Goal: Task Accomplishment & Management: Complete application form

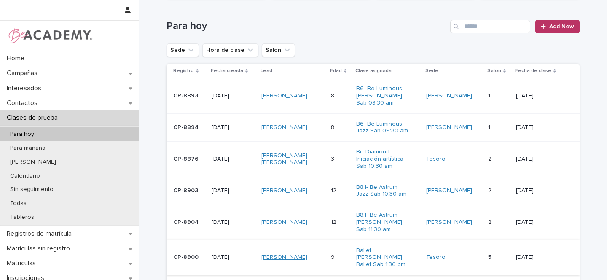
scroll to position [115, 0]
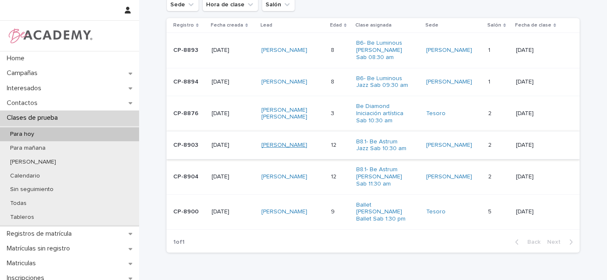
click at [295, 143] on link "[PERSON_NAME]" at bounding box center [285, 145] width 46 height 7
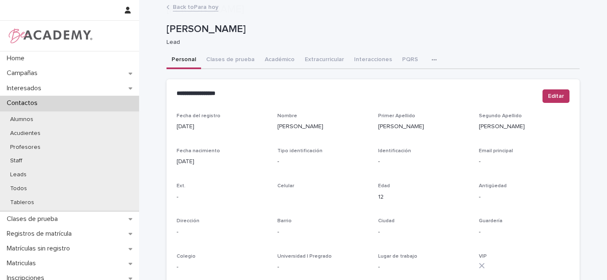
scroll to position [348, 0]
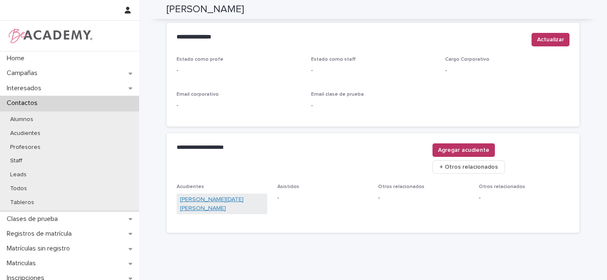
click at [213, 195] on link "[PERSON_NAME][DATE] [PERSON_NAME]" at bounding box center [222, 204] width 84 height 18
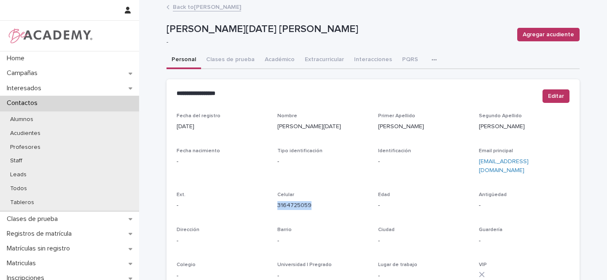
click at [198, 5] on link "Back to [PERSON_NAME]" at bounding box center [207, 7] width 68 height 10
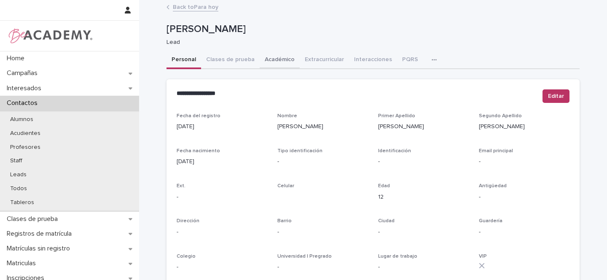
click at [268, 59] on button "Académico" at bounding box center [280, 60] width 40 height 18
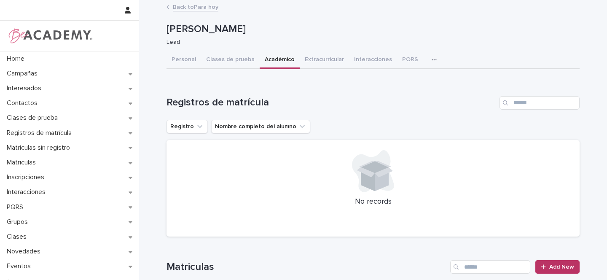
scroll to position [2, 0]
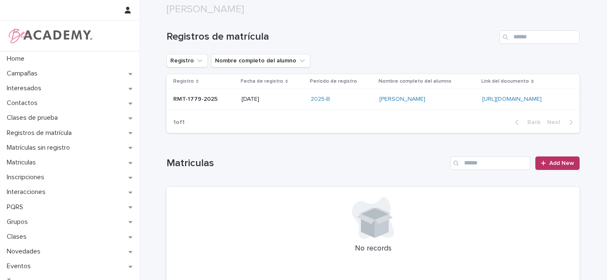
scroll to position [71, 0]
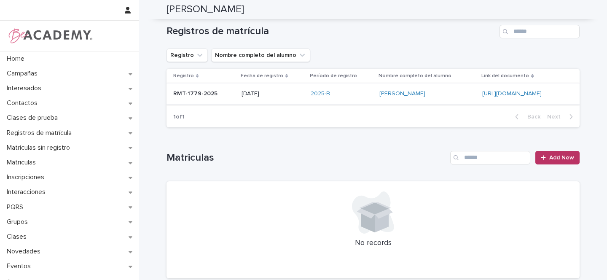
click at [483, 93] on link "[URL][DOMAIN_NAME]" at bounding box center [512, 94] width 59 height 6
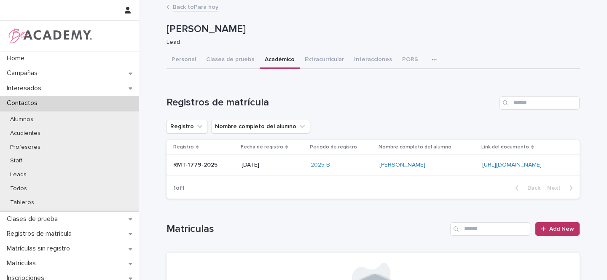
click at [264, 165] on p "[DATE]" at bounding box center [273, 165] width 62 height 7
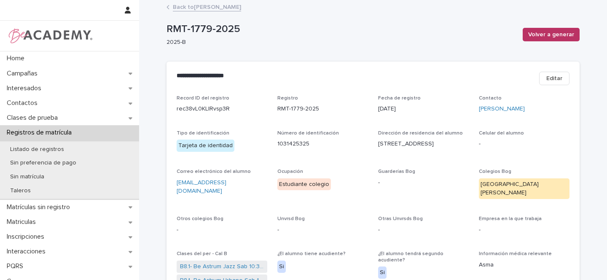
click at [554, 79] on span "Editar" at bounding box center [555, 78] width 16 height 8
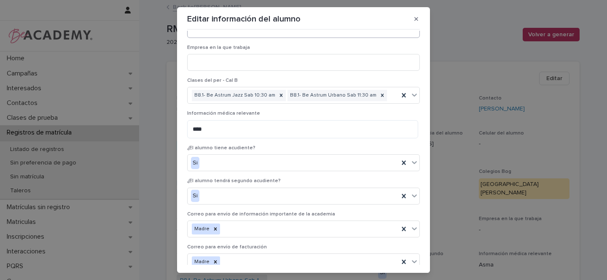
scroll to position [426, 0]
click at [415, 21] on icon "button" at bounding box center [417, 19] width 4 height 6
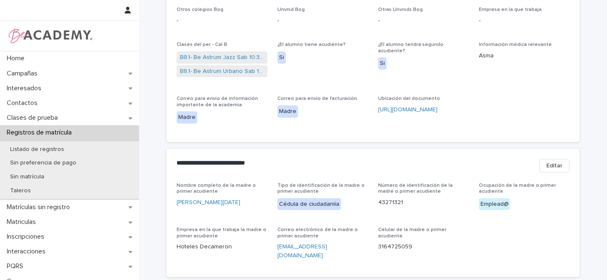
scroll to position [243, 0]
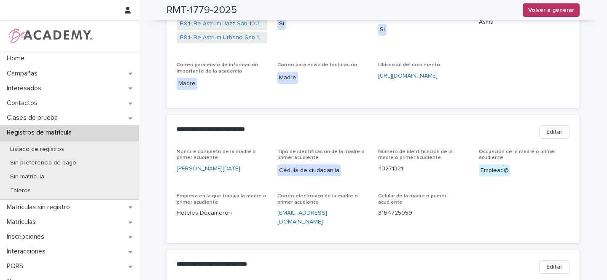
click at [554, 128] on span "Editar" at bounding box center [555, 132] width 16 height 8
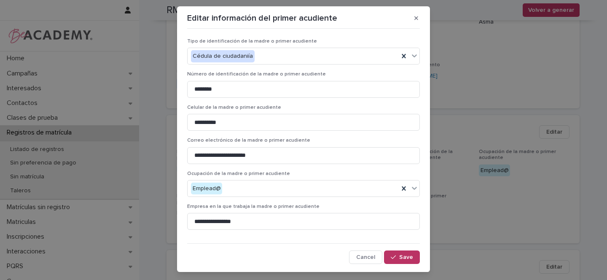
scroll to position [0, 0]
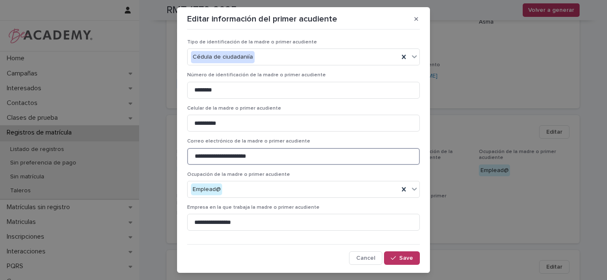
click at [235, 157] on input "**********" at bounding box center [303, 156] width 233 height 17
type input "**********"
click at [399, 259] on span "Save" at bounding box center [406, 258] width 14 height 6
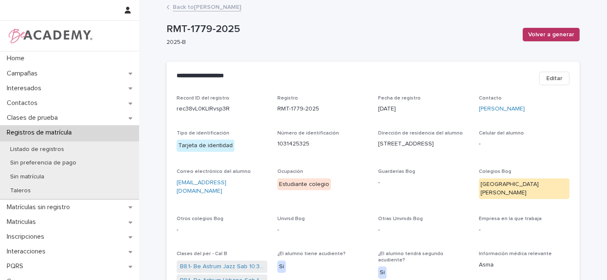
click at [191, 8] on link "Back to [PERSON_NAME]" at bounding box center [207, 7] width 68 height 10
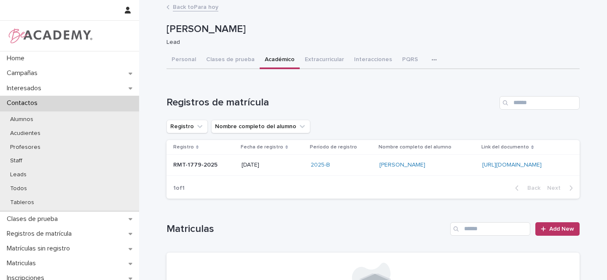
click at [260, 164] on p "[DATE]" at bounding box center [273, 165] width 62 height 7
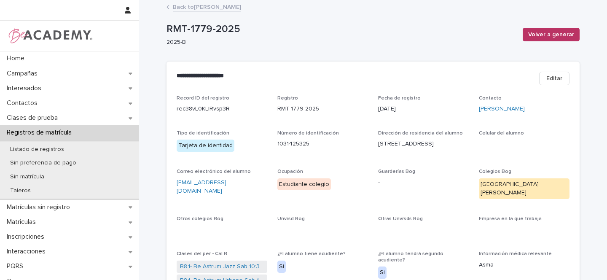
click at [197, 5] on link "Back to [PERSON_NAME]" at bounding box center [207, 7] width 68 height 10
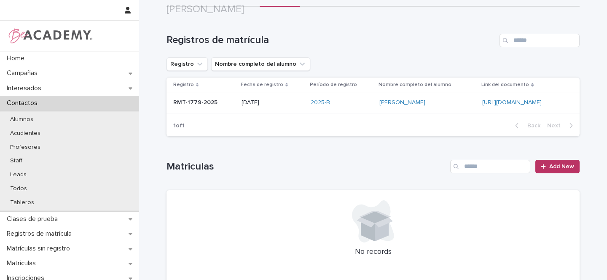
scroll to position [68, 0]
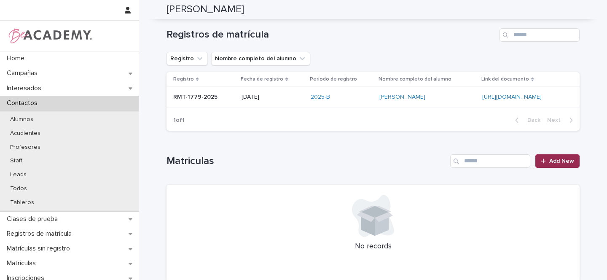
click at [555, 163] on span "Add New" at bounding box center [562, 161] width 25 height 6
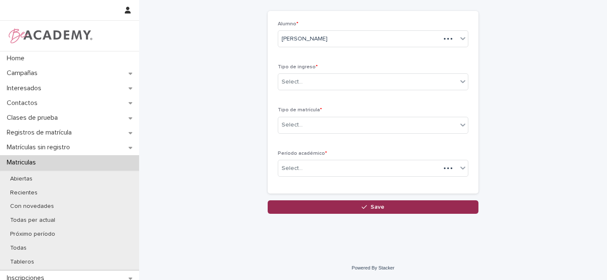
scroll to position [38, 0]
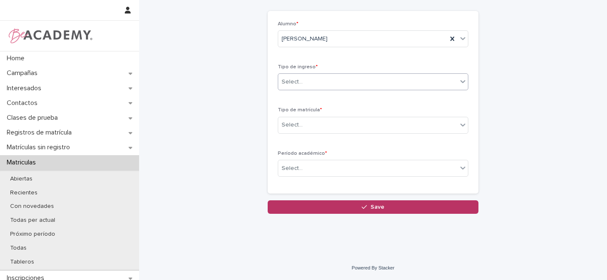
click at [299, 84] on div "Select..." at bounding box center [292, 82] width 21 height 9
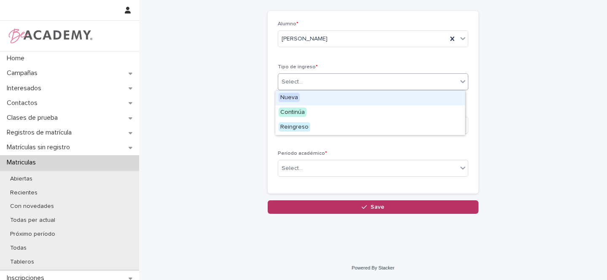
click at [291, 99] on span "Nueva" at bounding box center [289, 97] width 21 height 9
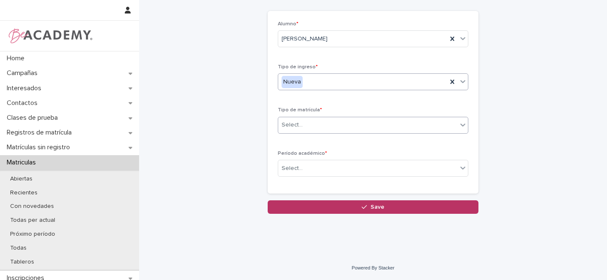
click at [294, 124] on div "Select..." at bounding box center [292, 125] width 21 height 9
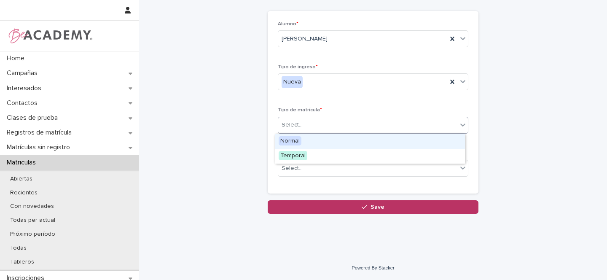
click at [293, 140] on span "Normal" at bounding box center [290, 140] width 23 height 9
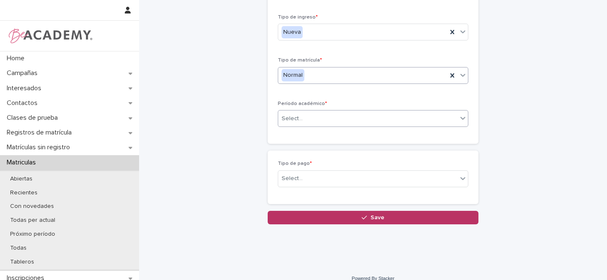
scroll to position [88, 0]
click at [290, 120] on div "Select..." at bounding box center [292, 118] width 21 height 9
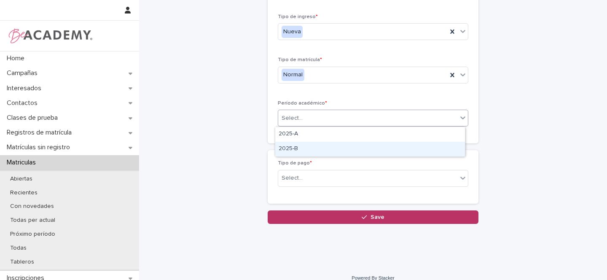
click at [289, 147] on div "2025-B" at bounding box center [370, 149] width 190 height 15
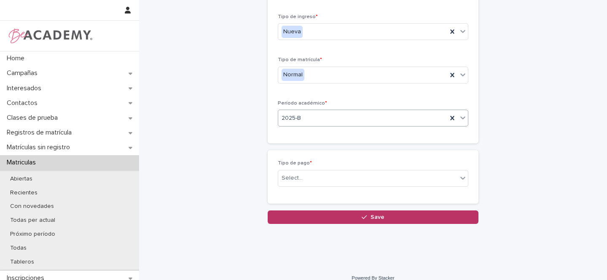
scroll to position [97, 0]
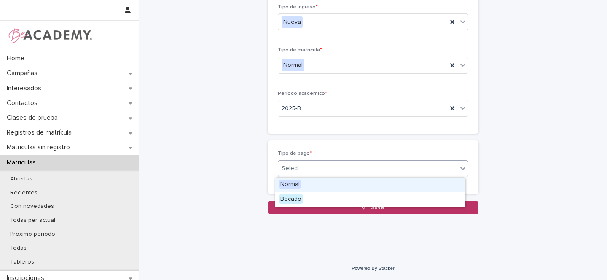
click at [291, 164] on div "Select..." at bounding box center [292, 168] width 21 height 9
click at [288, 185] on span "Normal" at bounding box center [290, 184] width 23 height 9
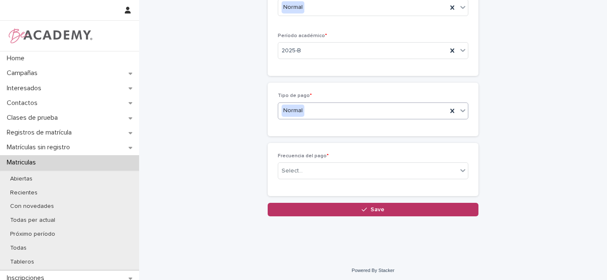
scroll to position [158, 0]
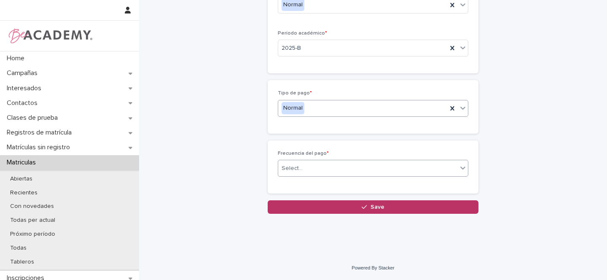
click at [292, 173] on div "Select..." at bounding box center [367, 169] width 179 height 14
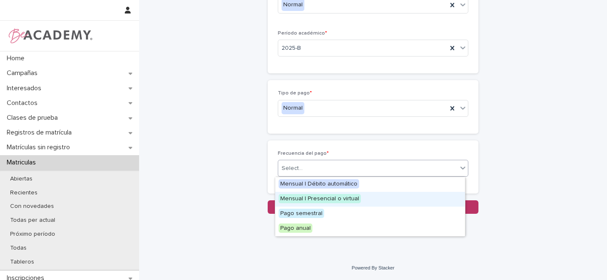
drag, startPoint x: 322, startPoint y: 191, endPoint x: 318, endPoint y: 198, distance: 8.3
click at [318, 198] on span "Mensual | Presencial o virtual" at bounding box center [320, 198] width 82 height 9
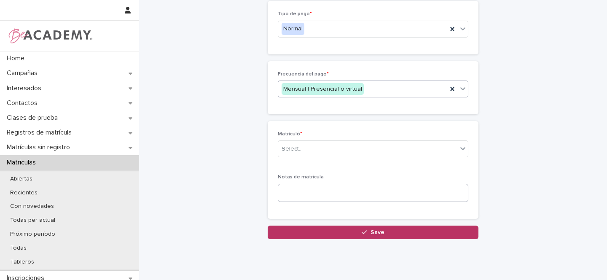
scroll to position [250, 0]
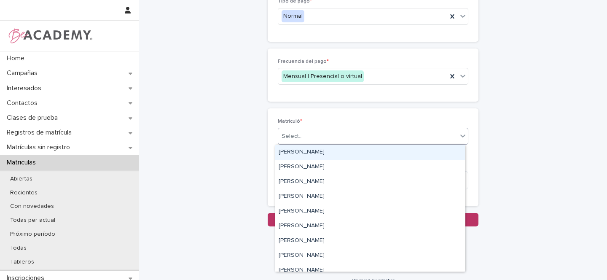
click at [286, 136] on div "Select..." at bounding box center [292, 136] width 21 height 9
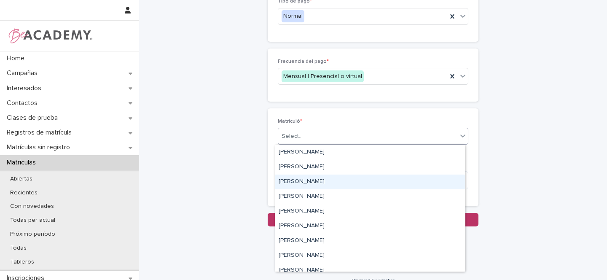
click at [292, 178] on div "Gina Orjuela Cortes" at bounding box center [370, 182] width 190 height 15
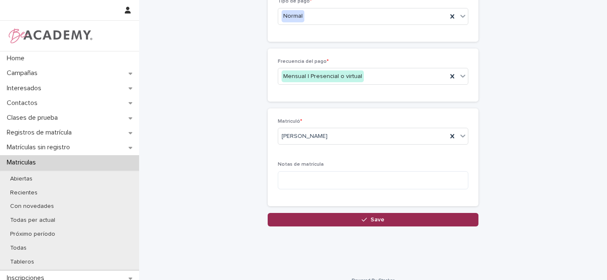
click at [367, 225] on button "Save" at bounding box center [373, 219] width 211 height 13
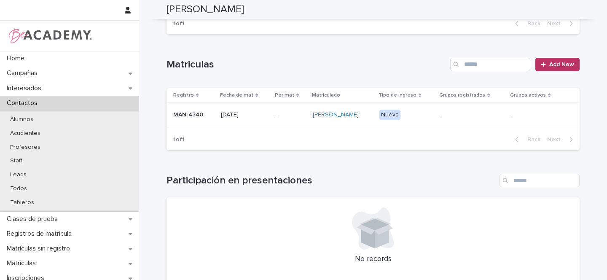
scroll to position [119, 0]
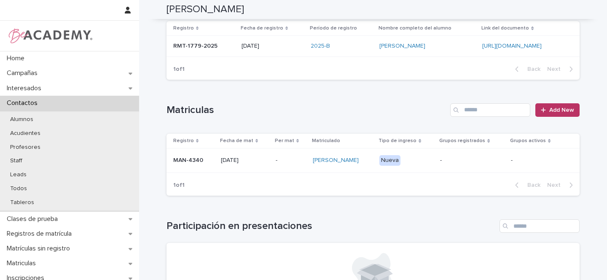
click at [211, 163] on td "MAN-4340" at bounding box center [192, 160] width 51 height 24
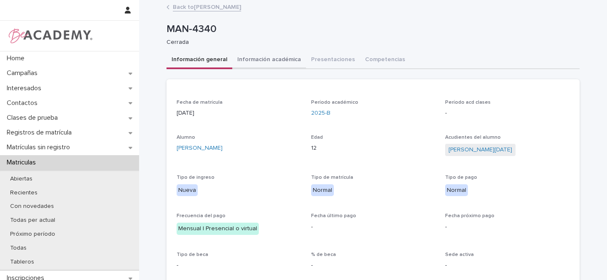
click at [268, 59] on button "Información académica" at bounding box center [269, 60] width 74 height 18
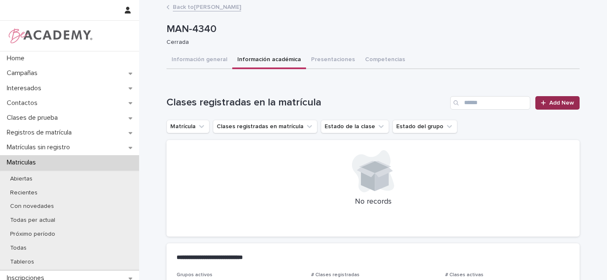
click at [561, 104] on span "Add New" at bounding box center [562, 103] width 25 height 6
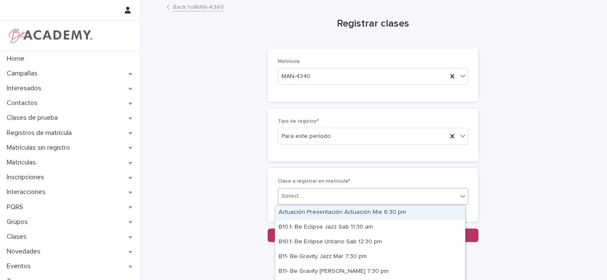
click at [294, 195] on div "Select..." at bounding box center [292, 196] width 21 height 9
type input "*****"
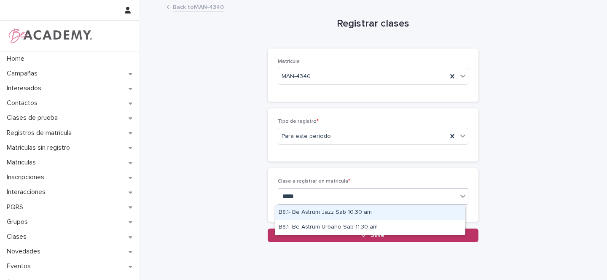
click at [358, 210] on div "B8.1- Be Astrum Jazz Sab 10:30 am" at bounding box center [370, 212] width 190 height 15
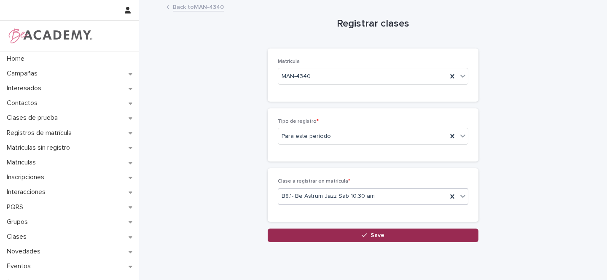
click at [371, 237] on span "Save" at bounding box center [378, 235] width 14 height 6
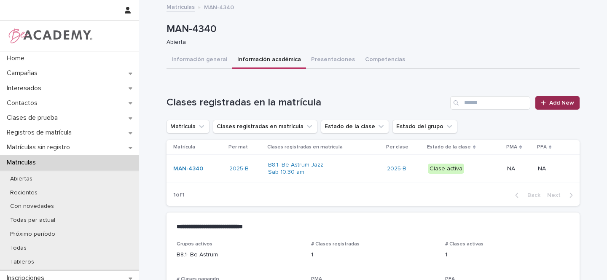
click at [563, 100] on span "Add New" at bounding box center [562, 103] width 25 height 6
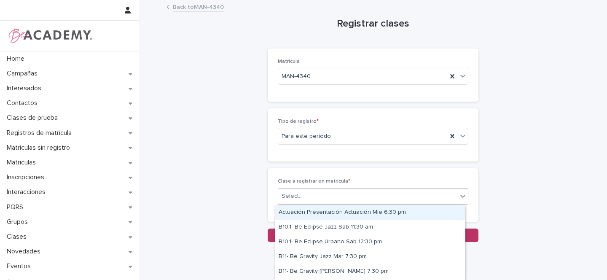
click at [293, 197] on div "Select..." at bounding box center [292, 196] width 21 height 9
type input "*****"
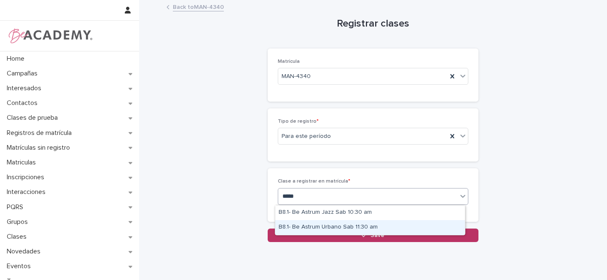
click at [340, 226] on div "B8.1- Be Astrum [PERSON_NAME] Sab 11:30 am" at bounding box center [370, 227] width 190 height 15
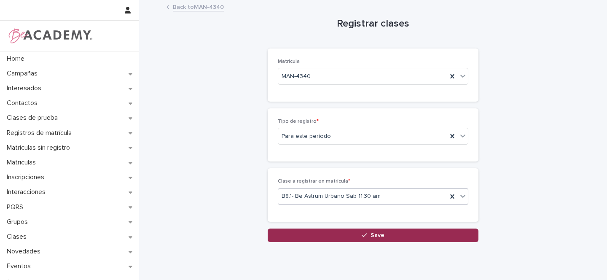
click at [371, 234] on span "Save" at bounding box center [378, 235] width 14 height 6
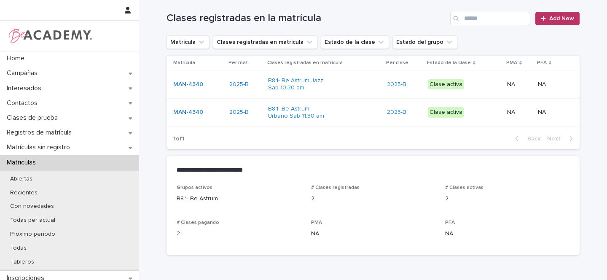
scroll to position [132, 0]
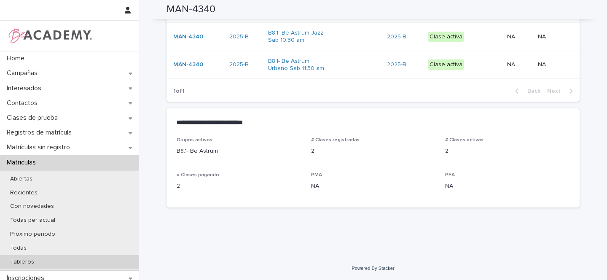
click at [24, 263] on p "Tableros" at bounding box center [22, 262] width 38 height 7
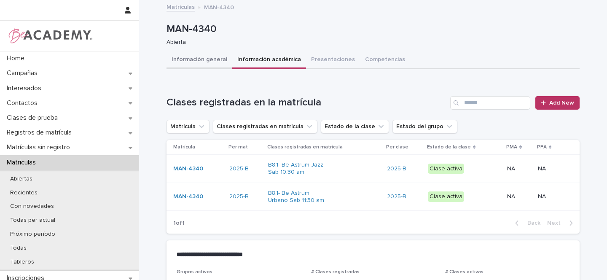
click at [189, 59] on button "Información general" at bounding box center [200, 60] width 66 height 18
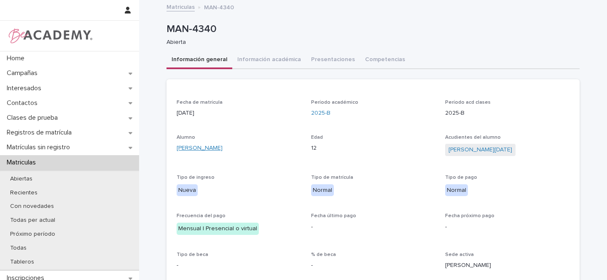
click at [203, 147] on link "[PERSON_NAME]" at bounding box center [200, 148] width 46 height 9
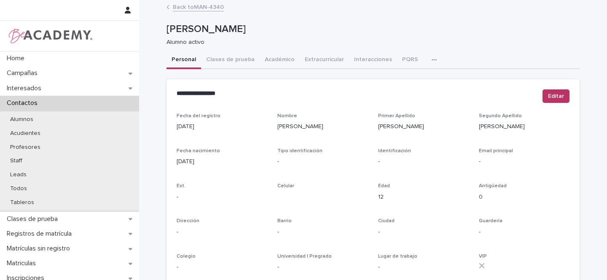
click at [228, 59] on button "Clases de prueba" at bounding box center [230, 60] width 59 height 18
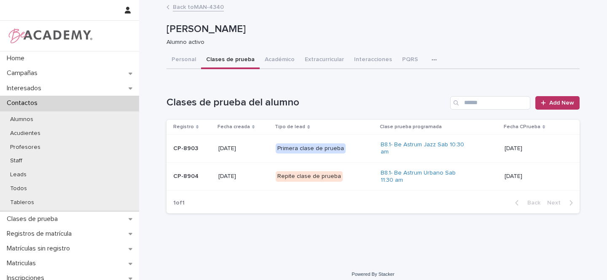
click at [356, 145] on div "Primera clase de prueba" at bounding box center [325, 148] width 98 height 17
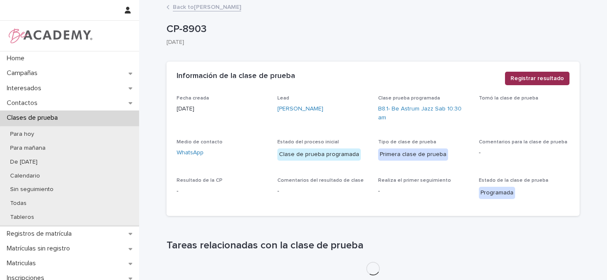
click at [532, 77] on span "Registrar resultado" at bounding box center [538, 78] width 54 height 8
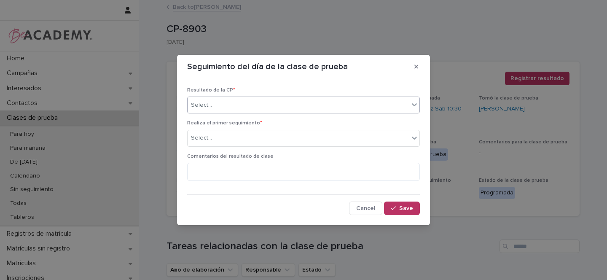
click at [213, 105] on div "Select..." at bounding box center [298, 105] width 221 height 14
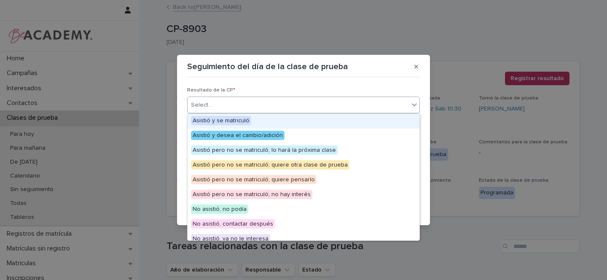
click at [225, 119] on span "Asistió y se matriculó" at bounding box center [221, 120] width 60 height 9
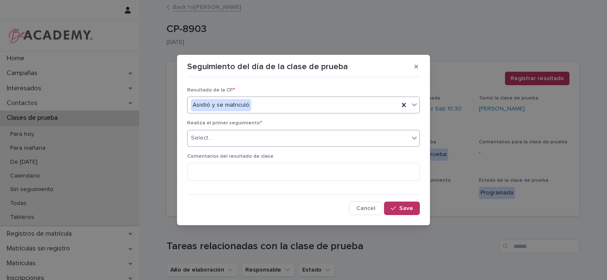
click at [213, 137] on input "text" at bounding box center [213, 138] width 1 height 7
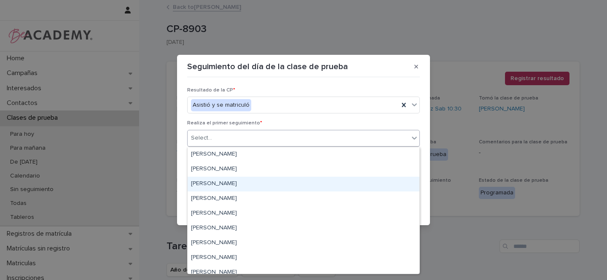
click at [209, 183] on div "Gina Orjuela Cortes" at bounding box center [304, 184] width 232 height 15
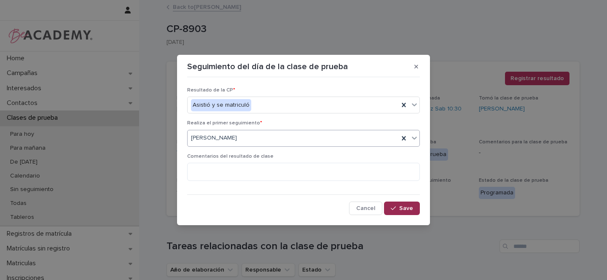
click at [402, 209] on span "Save" at bounding box center [406, 208] width 14 height 6
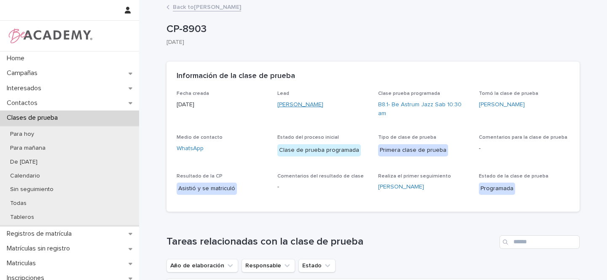
click at [299, 103] on link "[PERSON_NAME]" at bounding box center [301, 104] width 46 height 9
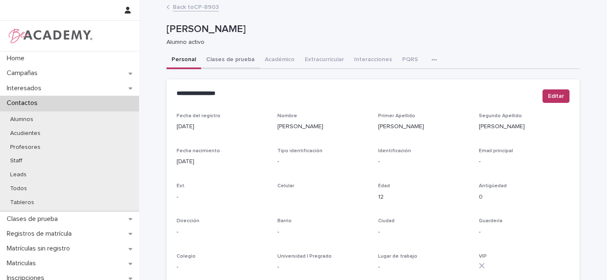
click at [241, 61] on button "Clases de prueba" at bounding box center [230, 60] width 59 height 18
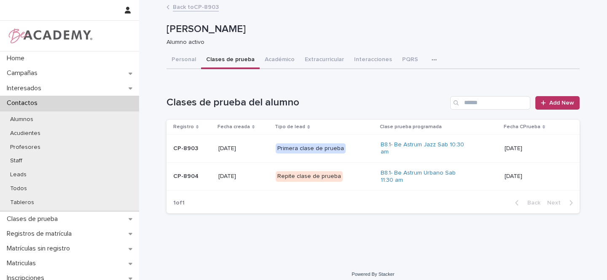
click at [347, 176] on p "Repite clase de prueba" at bounding box center [318, 176] width 84 height 11
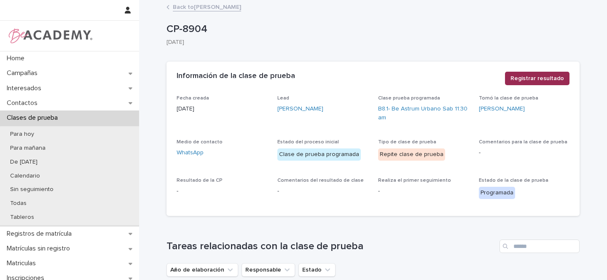
click at [530, 79] on span "Registrar resultado" at bounding box center [538, 78] width 54 height 8
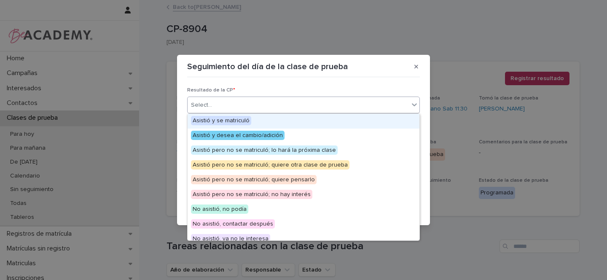
click at [213, 108] on div "Select..." at bounding box center [298, 105] width 221 height 14
click at [218, 122] on span "Asistió y se matriculó" at bounding box center [221, 120] width 60 height 9
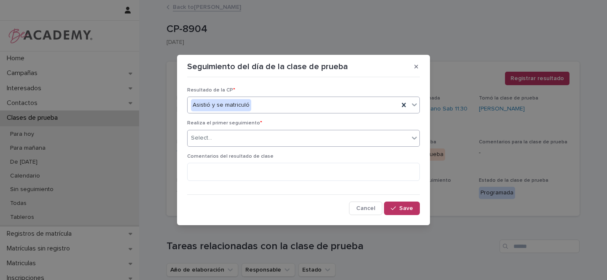
click at [218, 140] on div "Select..." at bounding box center [298, 138] width 221 height 14
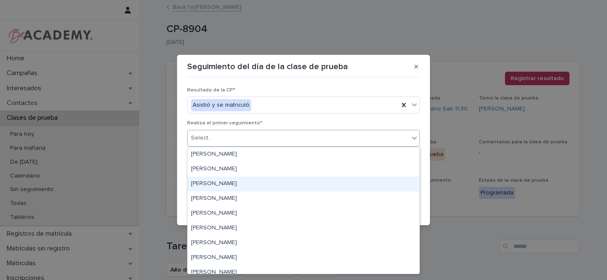
click at [211, 186] on div "Gina Orjuela Cortes" at bounding box center [304, 184] width 232 height 15
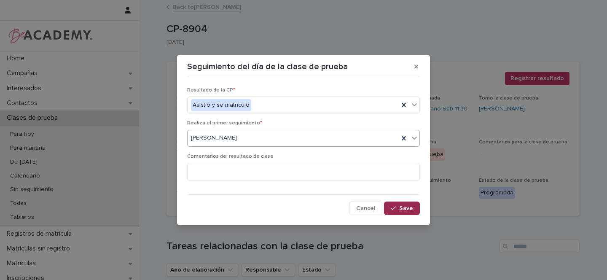
click at [406, 206] on span "Save" at bounding box center [406, 208] width 14 height 6
